Goal: Task Accomplishment & Management: Use online tool/utility

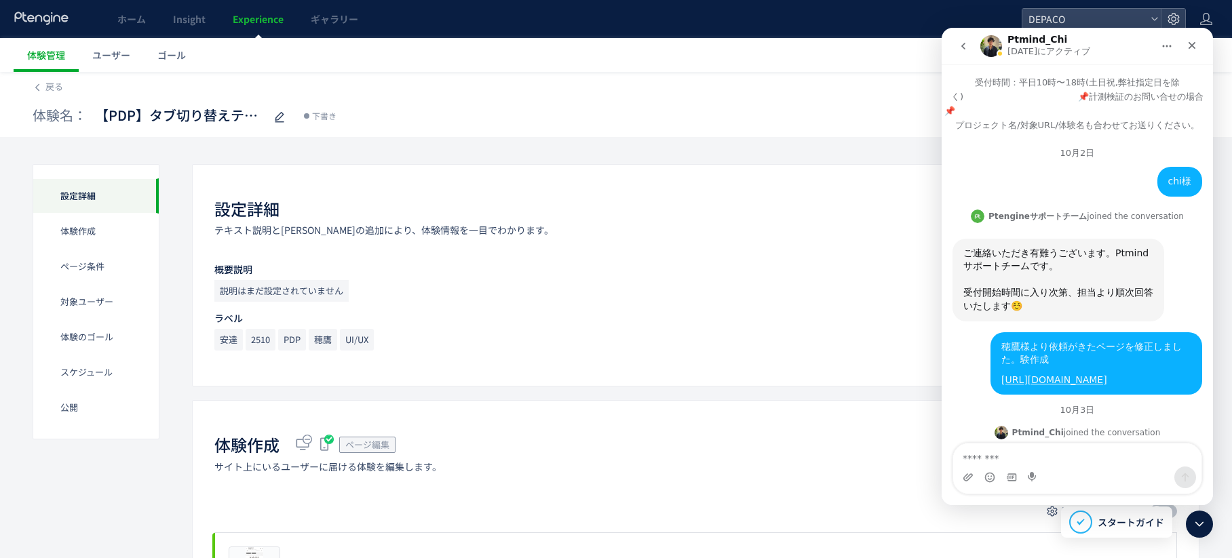
scroll to position [3717, 0]
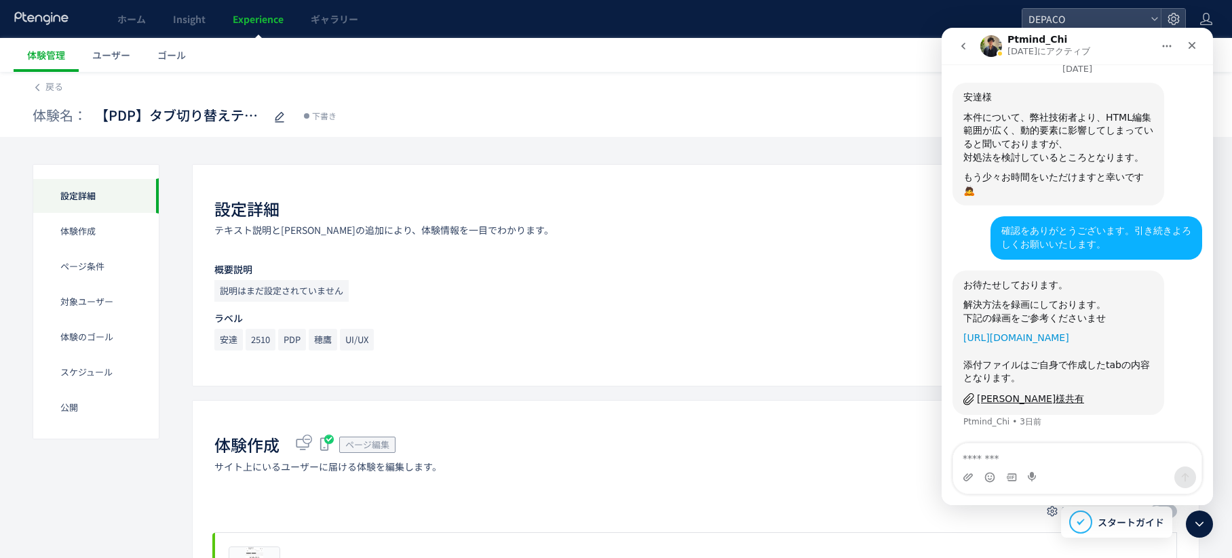
click at [1021, 338] on link "[URL][DOMAIN_NAME]" at bounding box center [1016, 337] width 106 height 11
click at [41, 89] on icon at bounding box center [37, 87] width 9 height 9
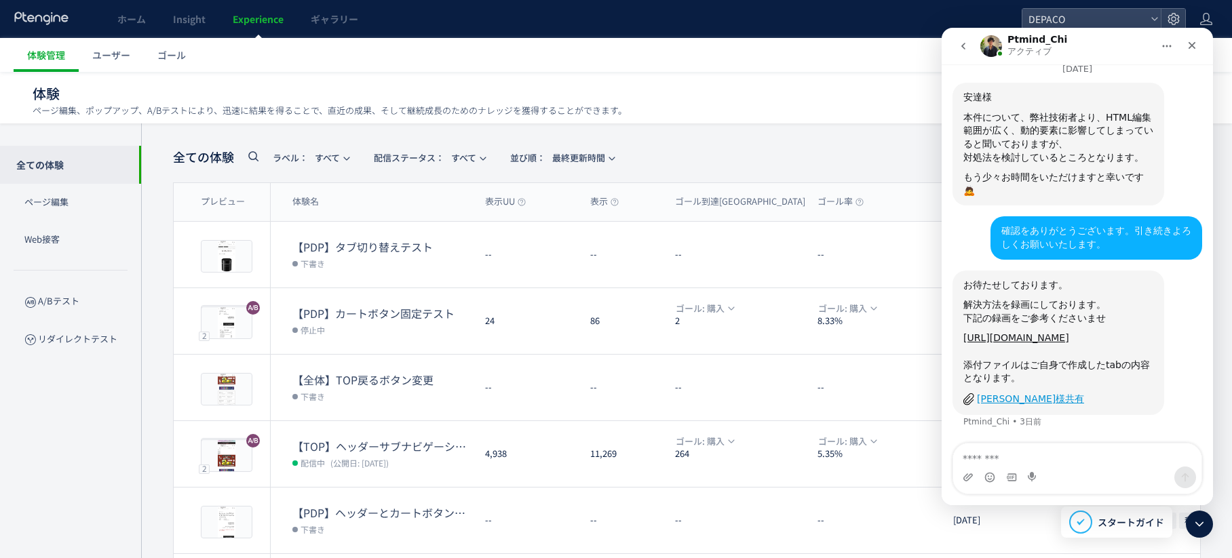
click at [988, 395] on div "[PERSON_NAME]様共有" at bounding box center [1030, 399] width 107 height 14
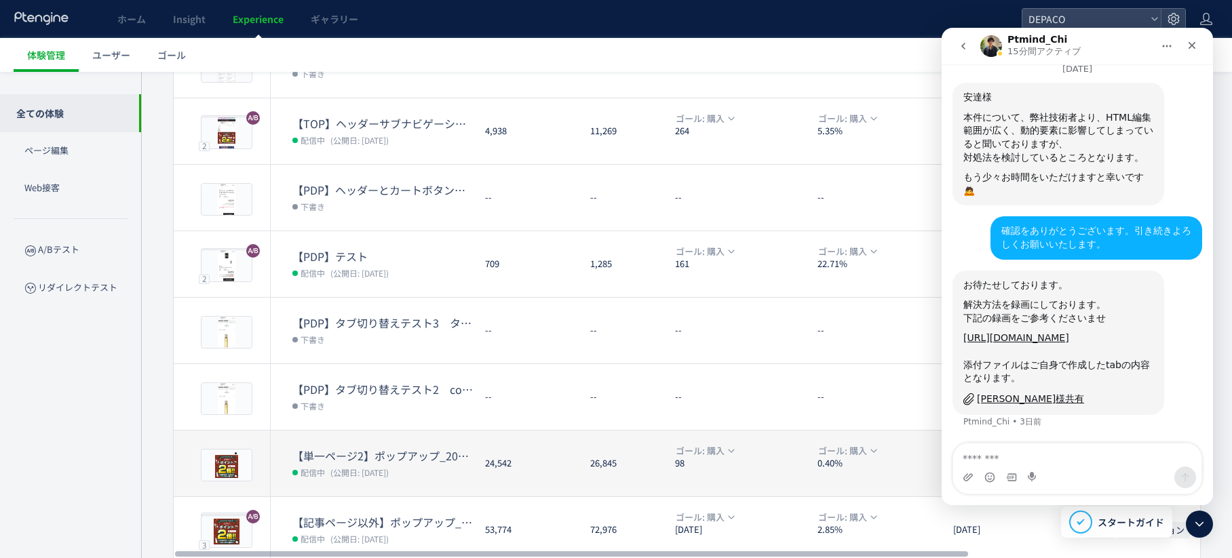
scroll to position [339, 0]
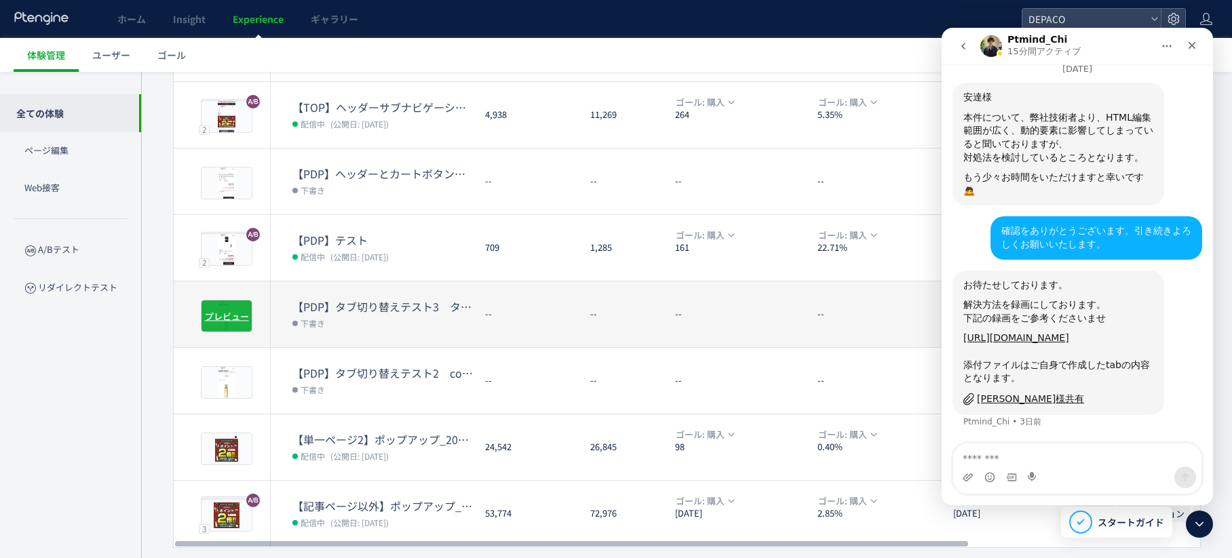
click at [235, 317] on span "プレビュー" at bounding box center [227, 315] width 44 height 13
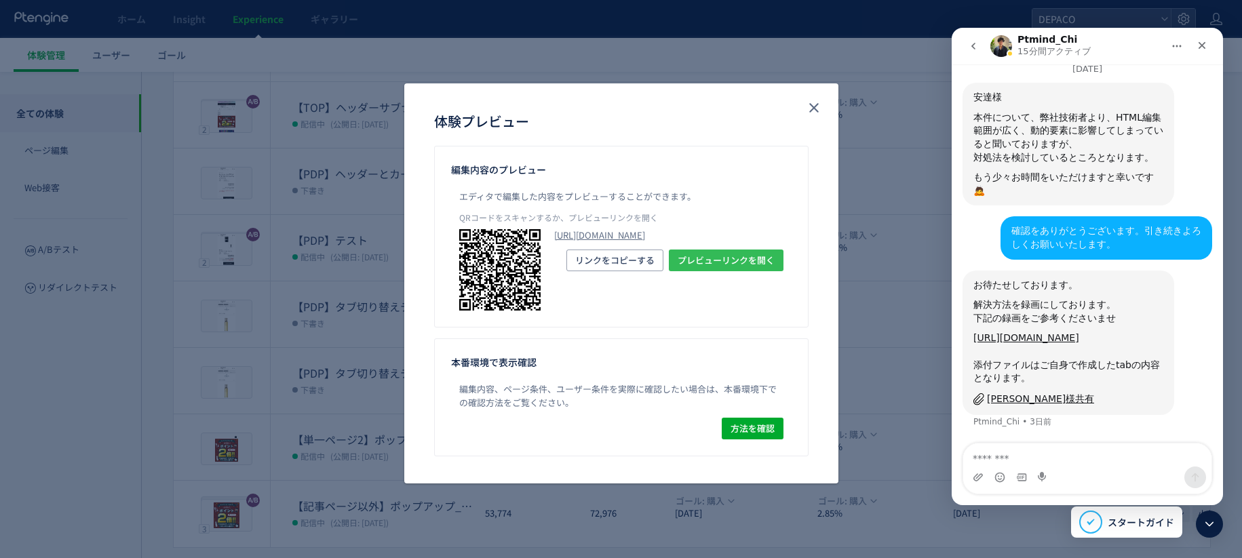
click at [729, 271] on span "プレビューリンクを開く" at bounding box center [726, 261] width 97 height 22
click at [818, 107] on icon "close" at bounding box center [814, 108] width 16 height 16
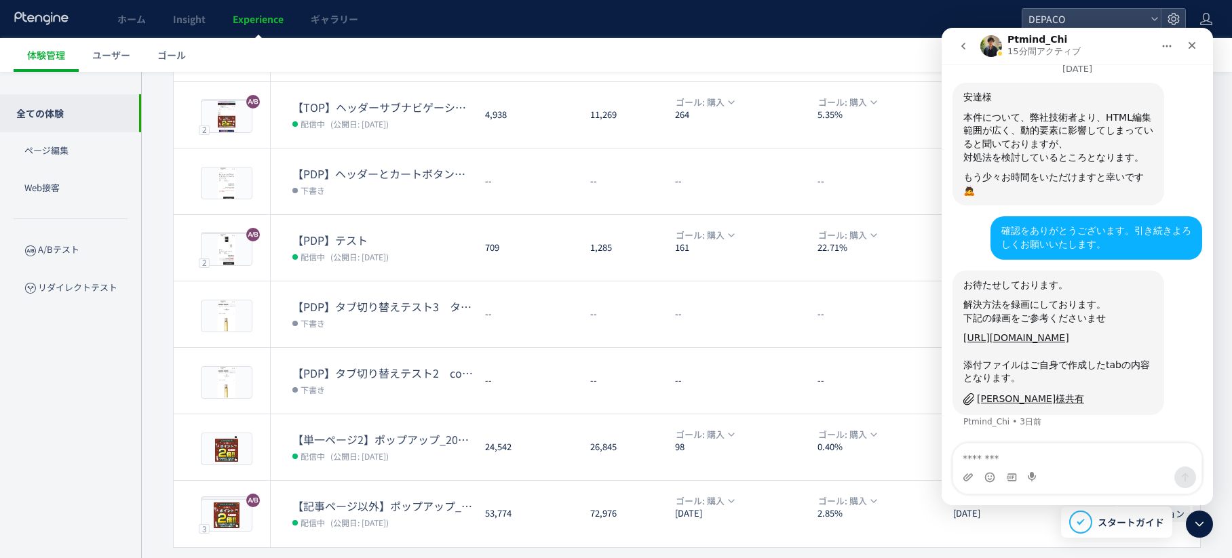
scroll to position [378, 0]
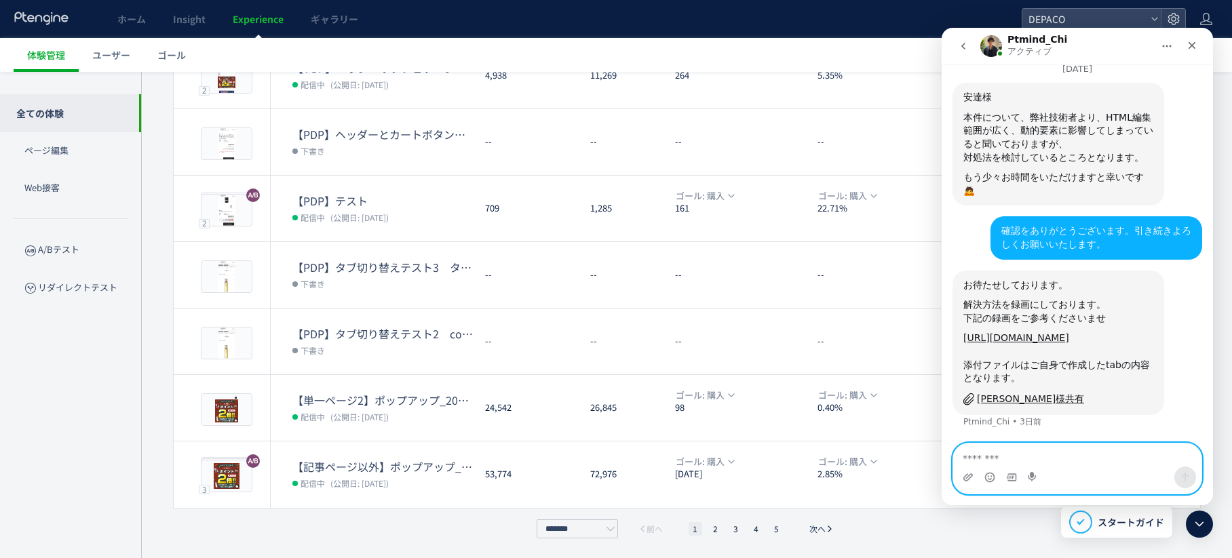
click at [989, 458] on textarea "メッセージ..." at bounding box center [1077, 455] width 248 height 23
click at [1005, 456] on textarea "メッセージ..." at bounding box center [1077, 455] width 248 height 23
type textarea "*"
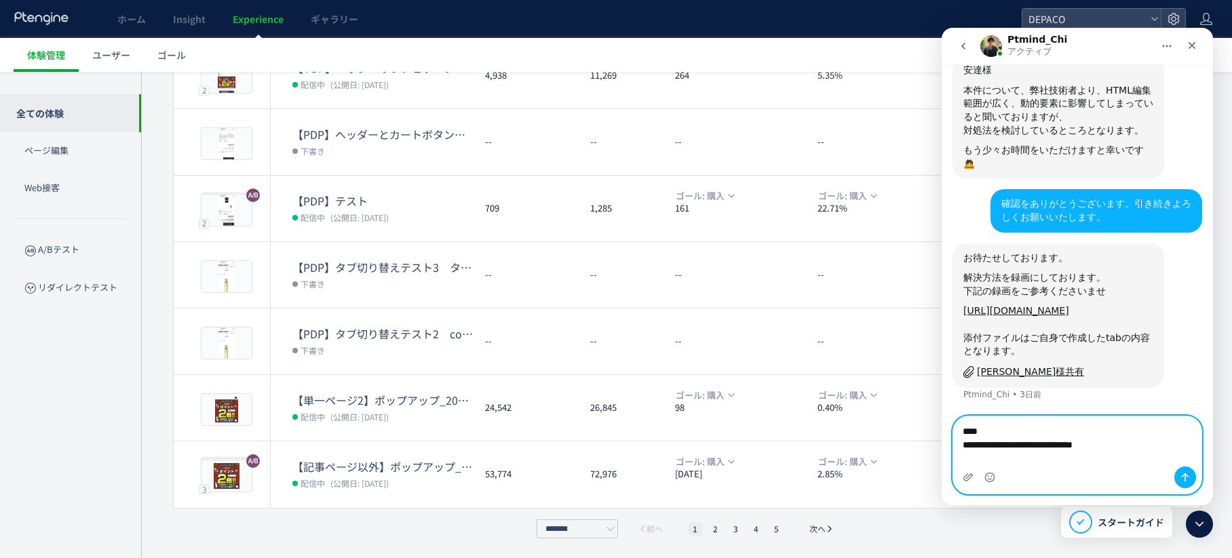
scroll to position [3744, 0]
click at [983, 460] on textarea "**********" at bounding box center [1077, 441] width 248 height 50
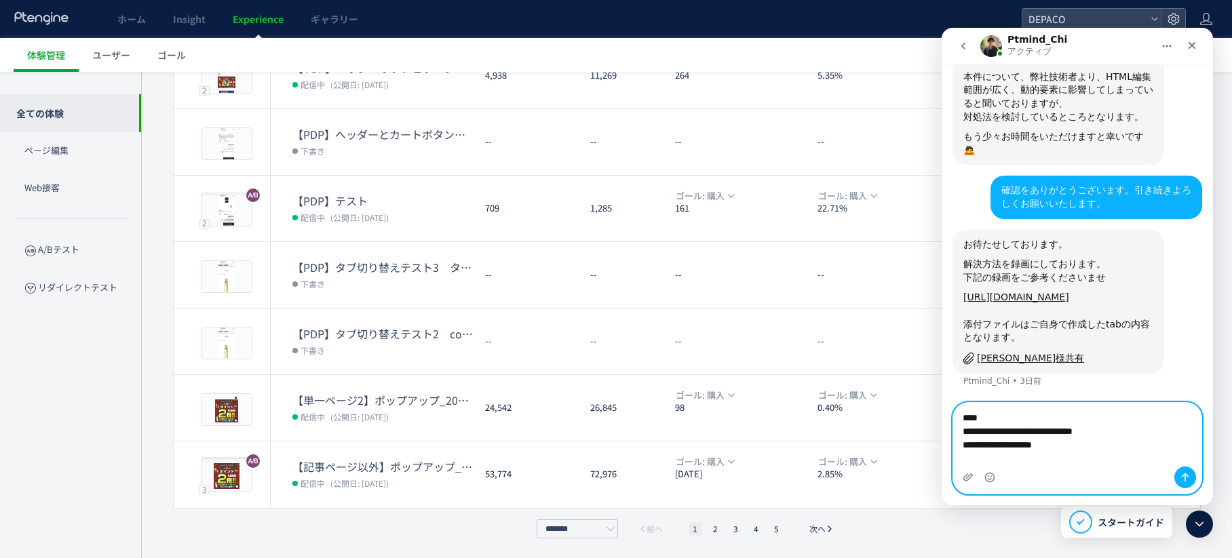
type textarea "**********"
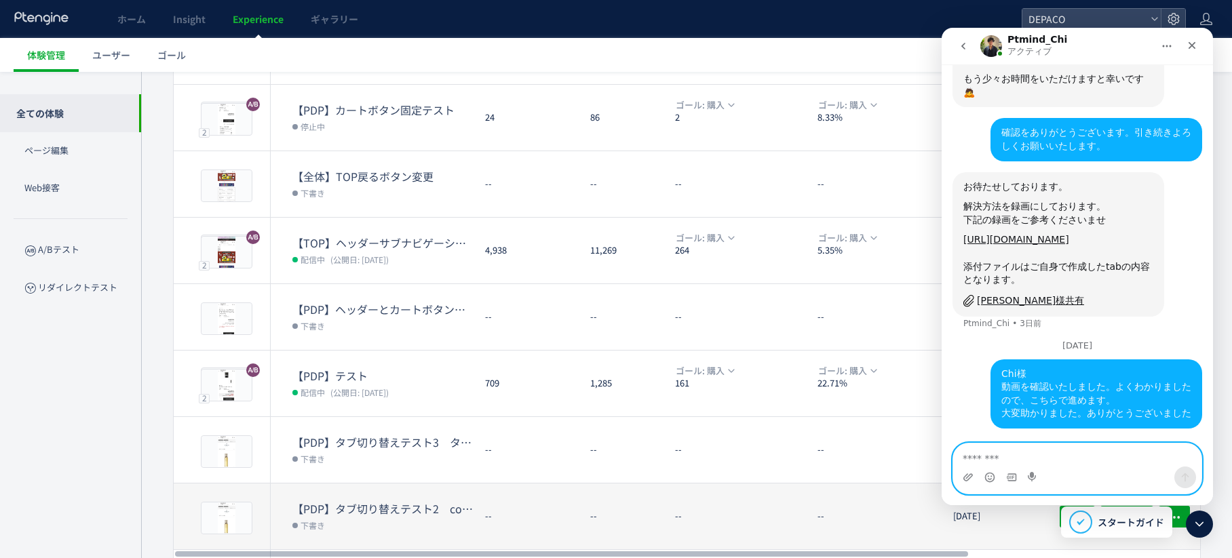
scroll to position [339, 0]
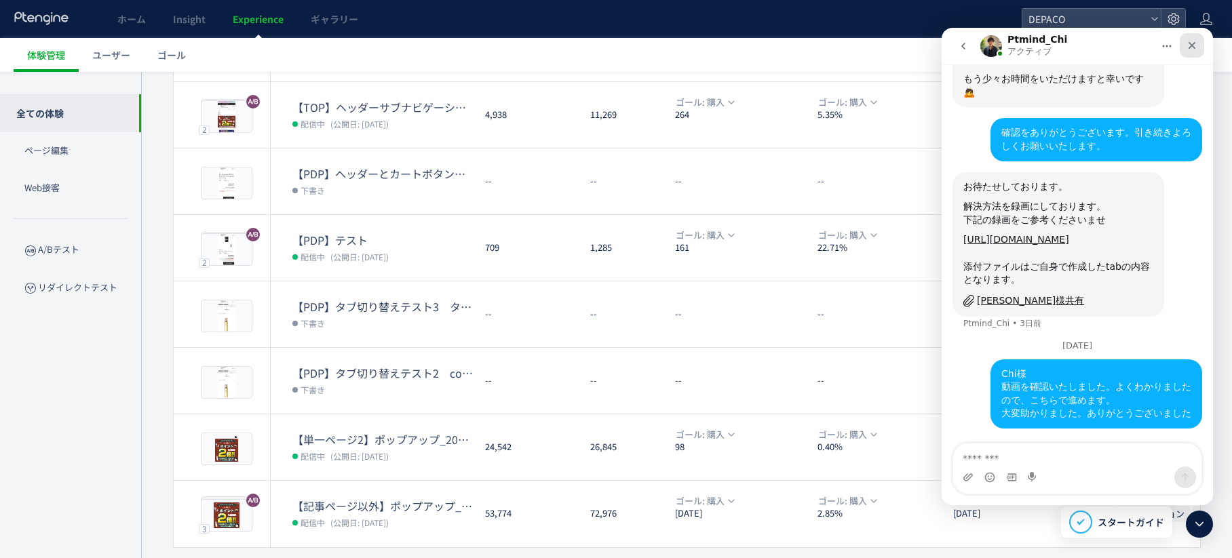
click at [1196, 44] on icon "クローズ" at bounding box center [1191, 45] width 11 height 11
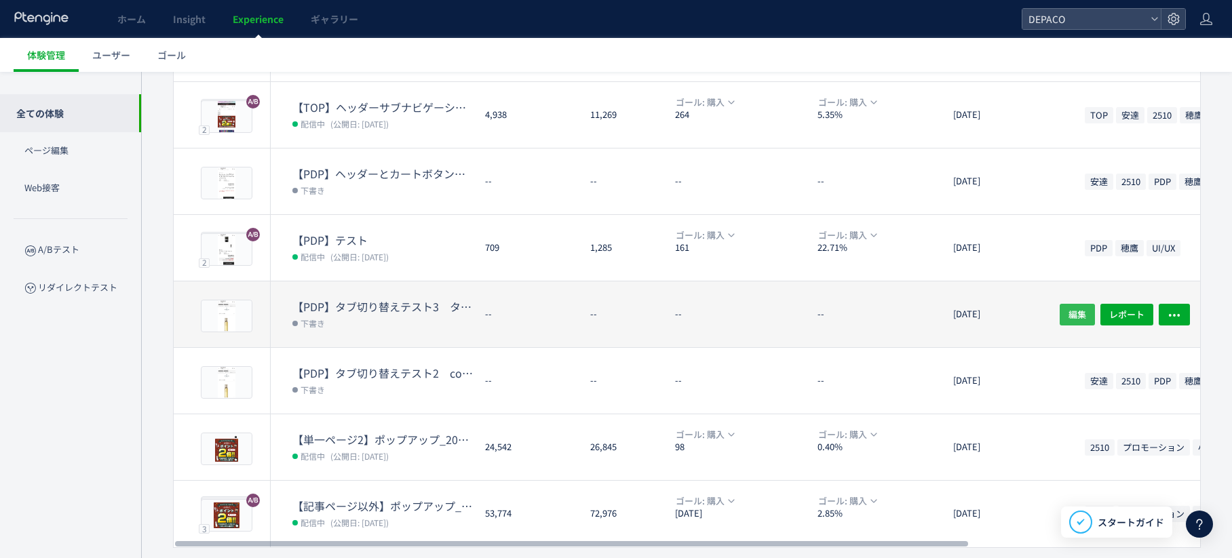
click at [1079, 313] on span "編集" at bounding box center [1077, 314] width 18 height 22
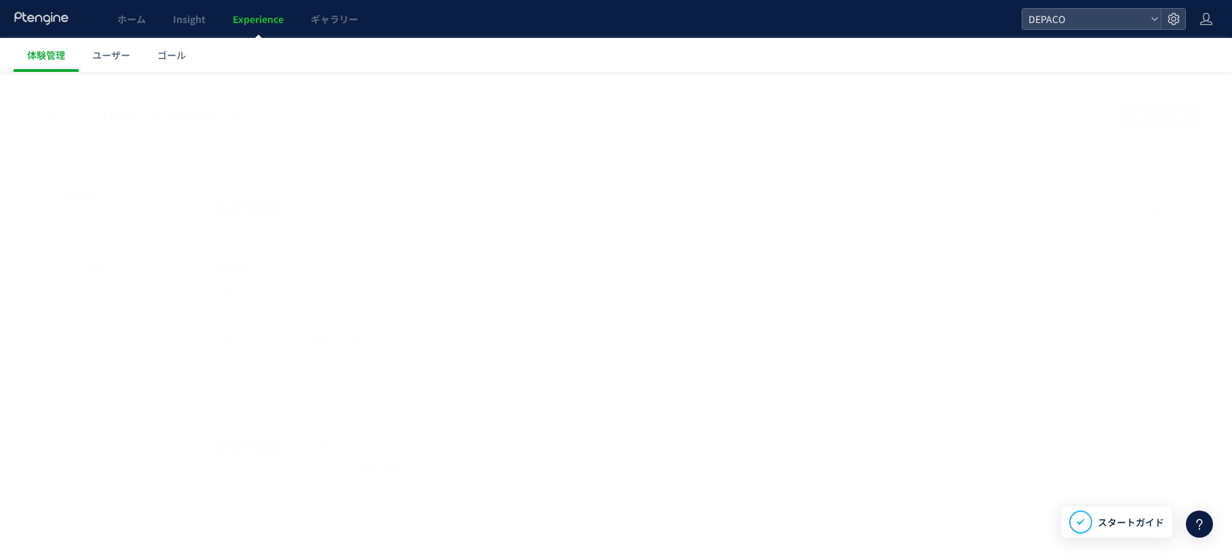
scroll to position [3868, 0]
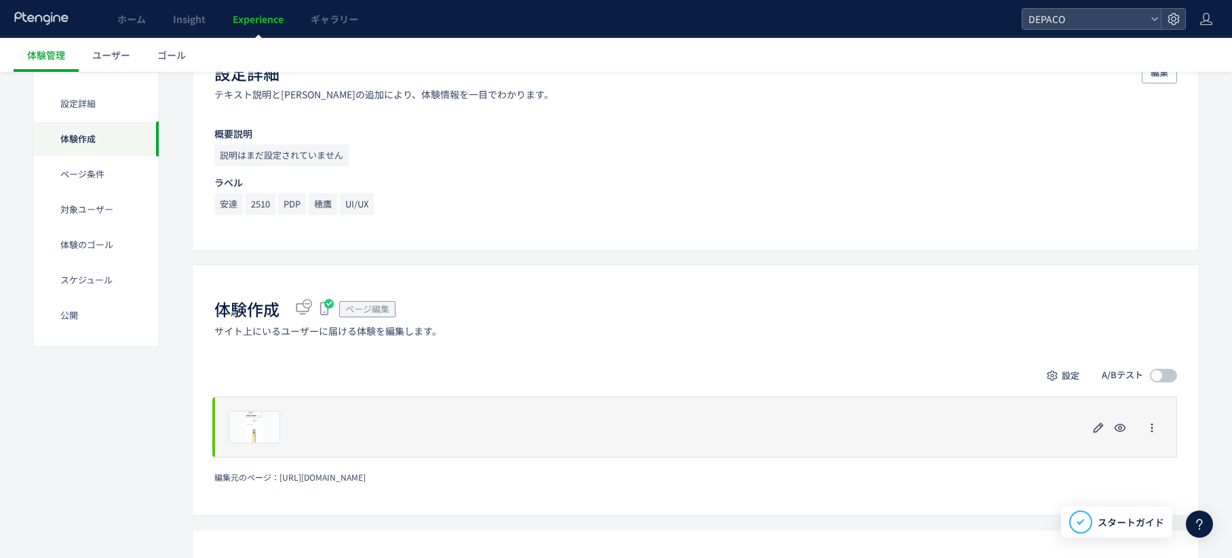
scroll to position [203, 0]
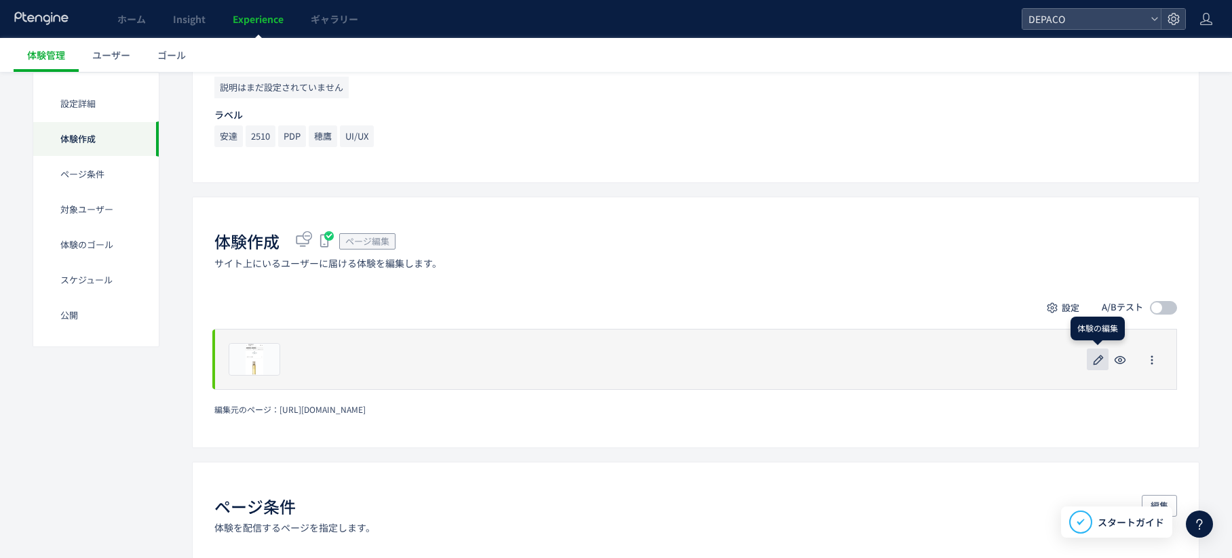
click at [1097, 361] on icon "button" at bounding box center [1098, 360] width 16 height 16
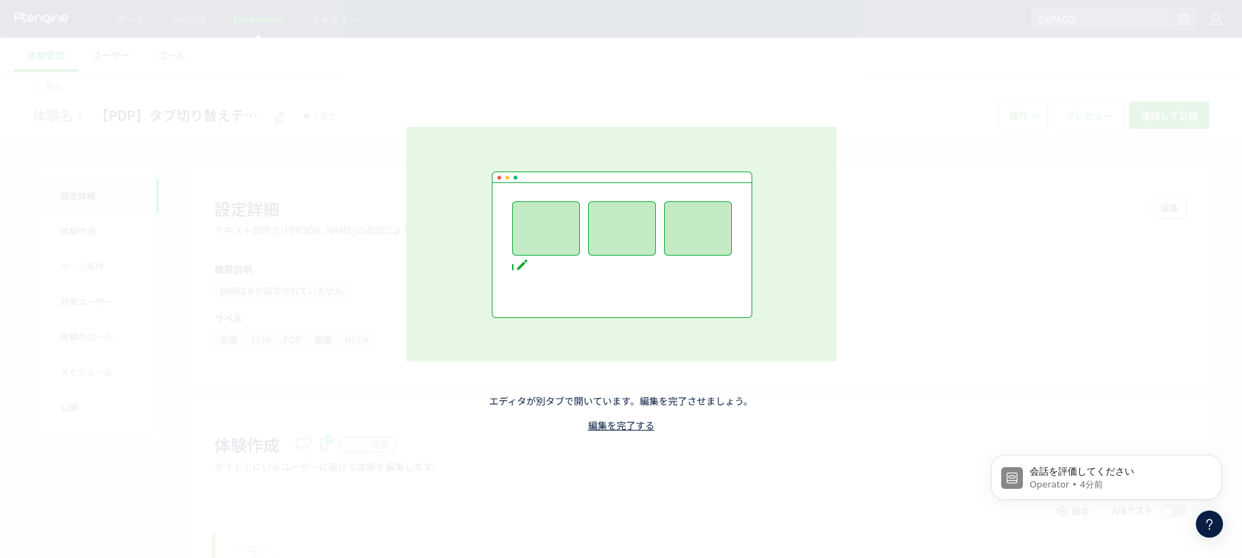
scroll to position [4135, 0]
